Goal: Information Seeking & Learning: Learn about a topic

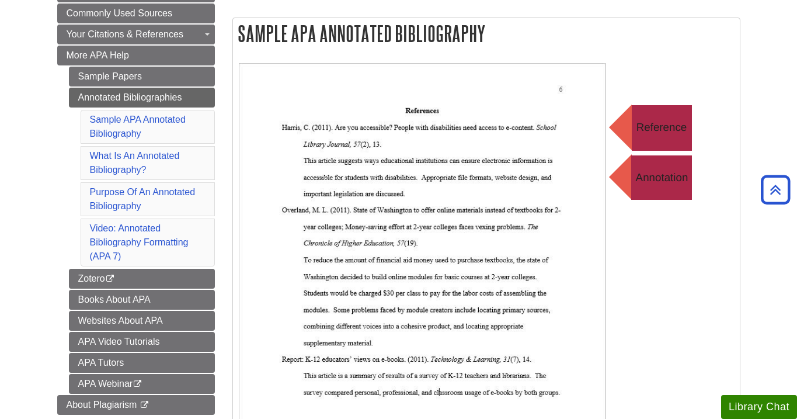
scroll to position [264, 0]
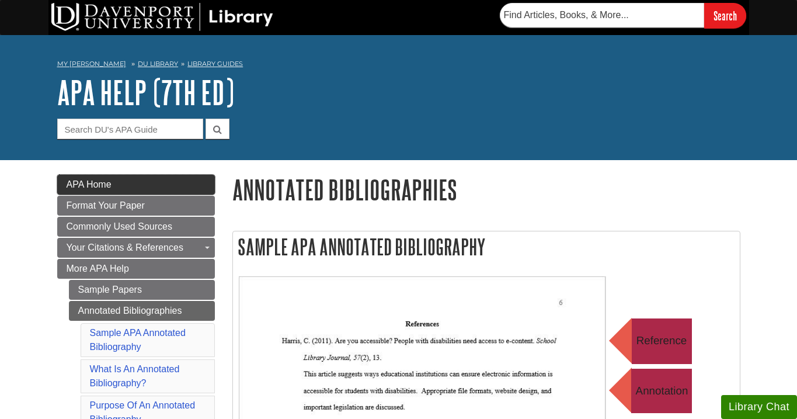
click at [90, 185] on span "APA Home" at bounding box center [89, 184] width 45 height 10
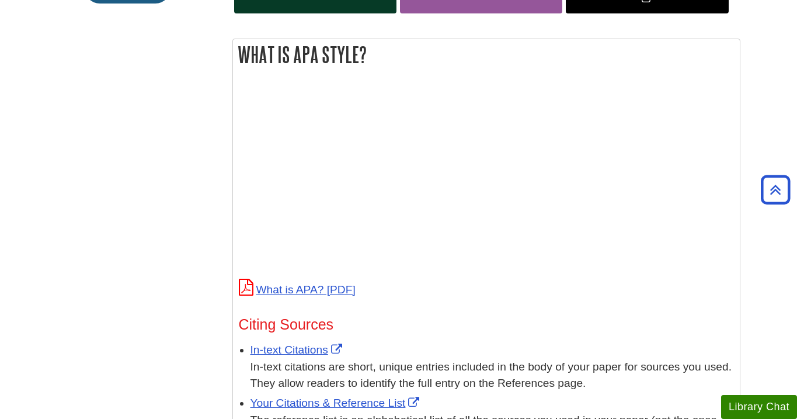
scroll to position [12, 0]
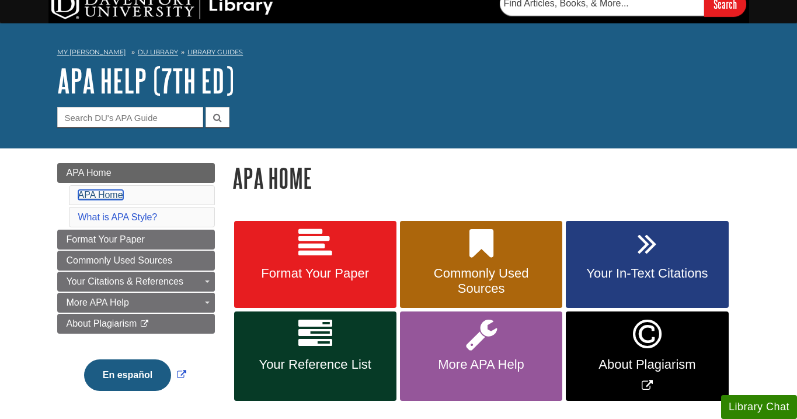
click at [100, 194] on link "APA Home" at bounding box center [100, 195] width 45 height 10
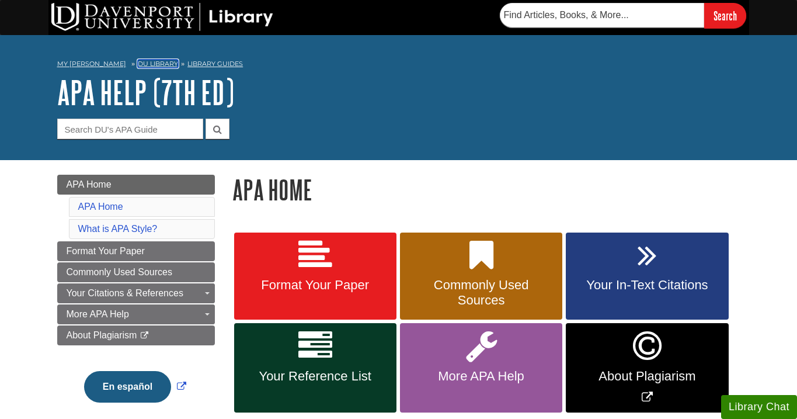
click at [138, 64] on link "DU Library" at bounding box center [158, 64] width 40 height 8
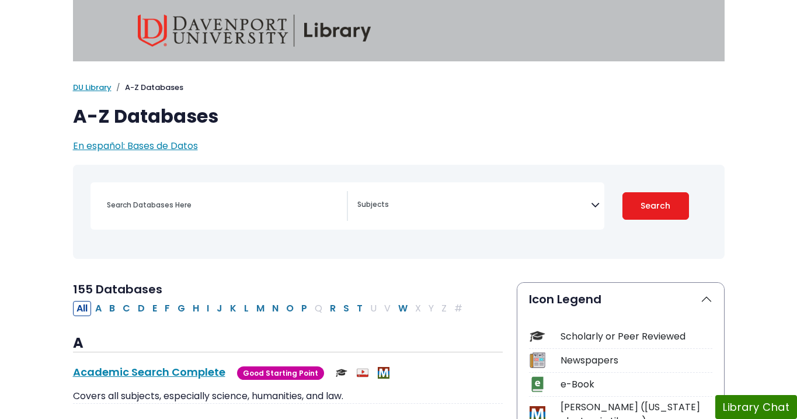
select select "Database Subject Filter"
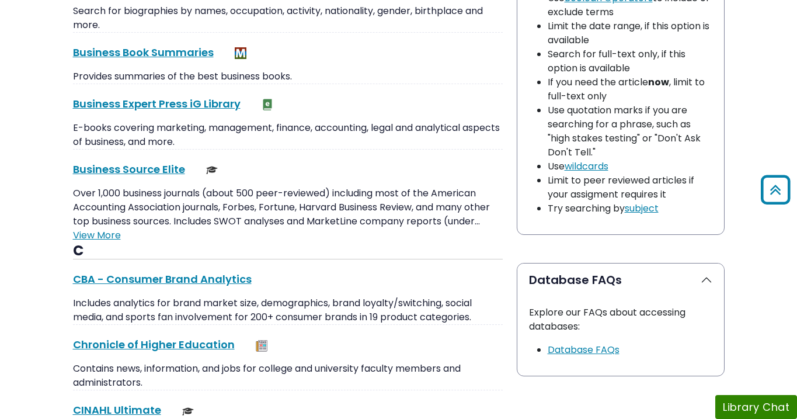
scroll to position [1190, 0]
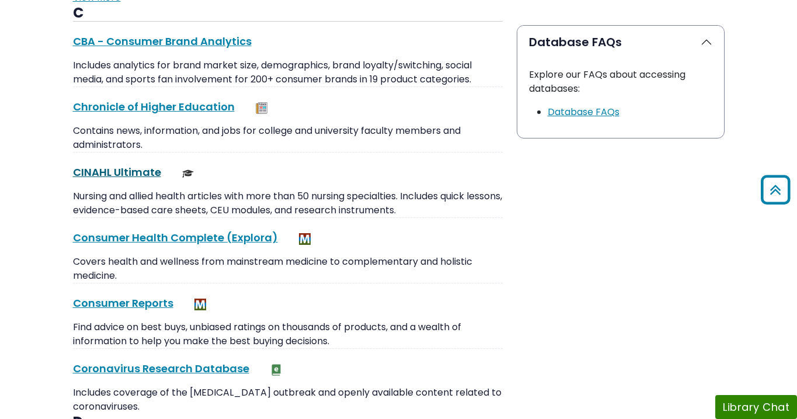
click at [109, 171] on link "CINAHL Ultimate This link opens in a new window" at bounding box center [117, 172] width 88 height 15
